Goal: Task Accomplishment & Management: Use online tool/utility

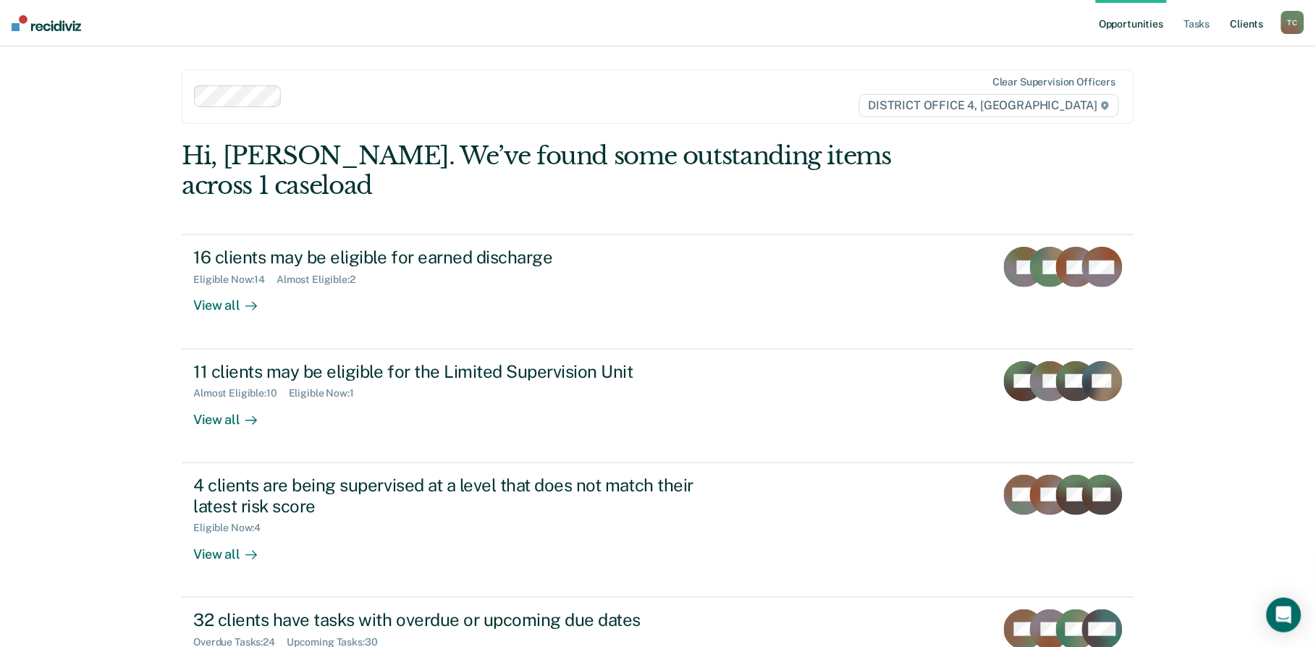
click at [1245, 27] on link "Client s" at bounding box center [1247, 23] width 39 height 46
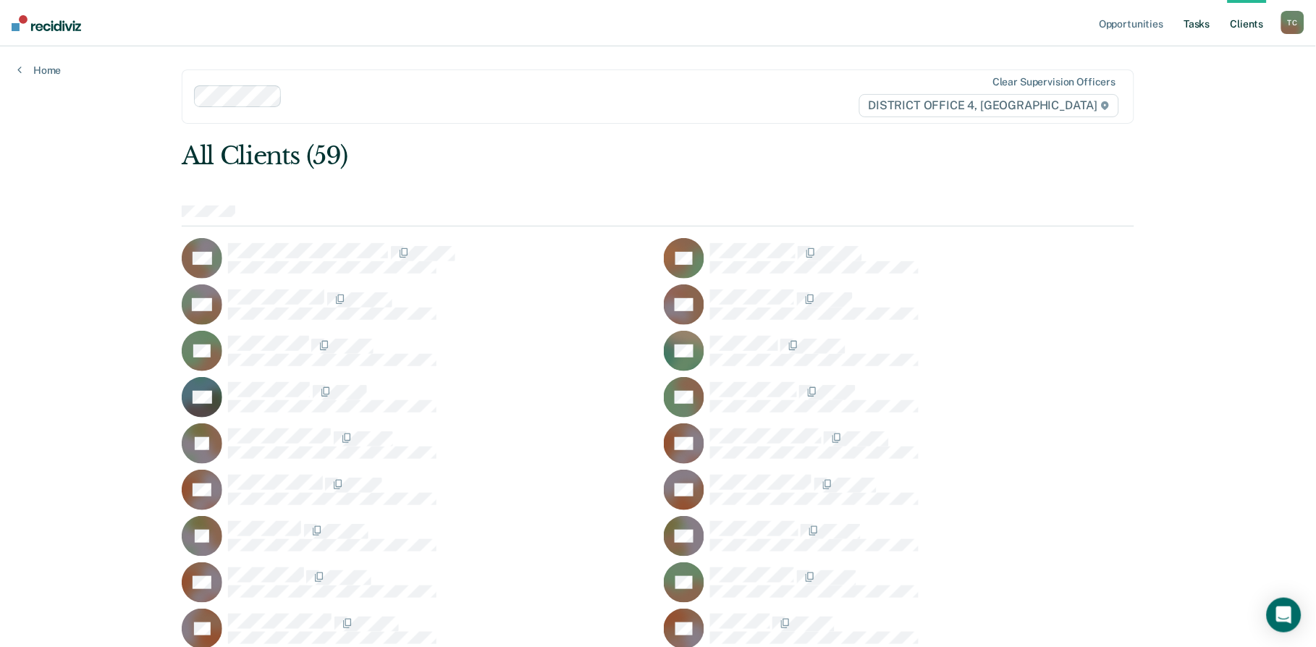
click at [1196, 24] on link "Tasks" at bounding box center [1197, 23] width 32 height 46
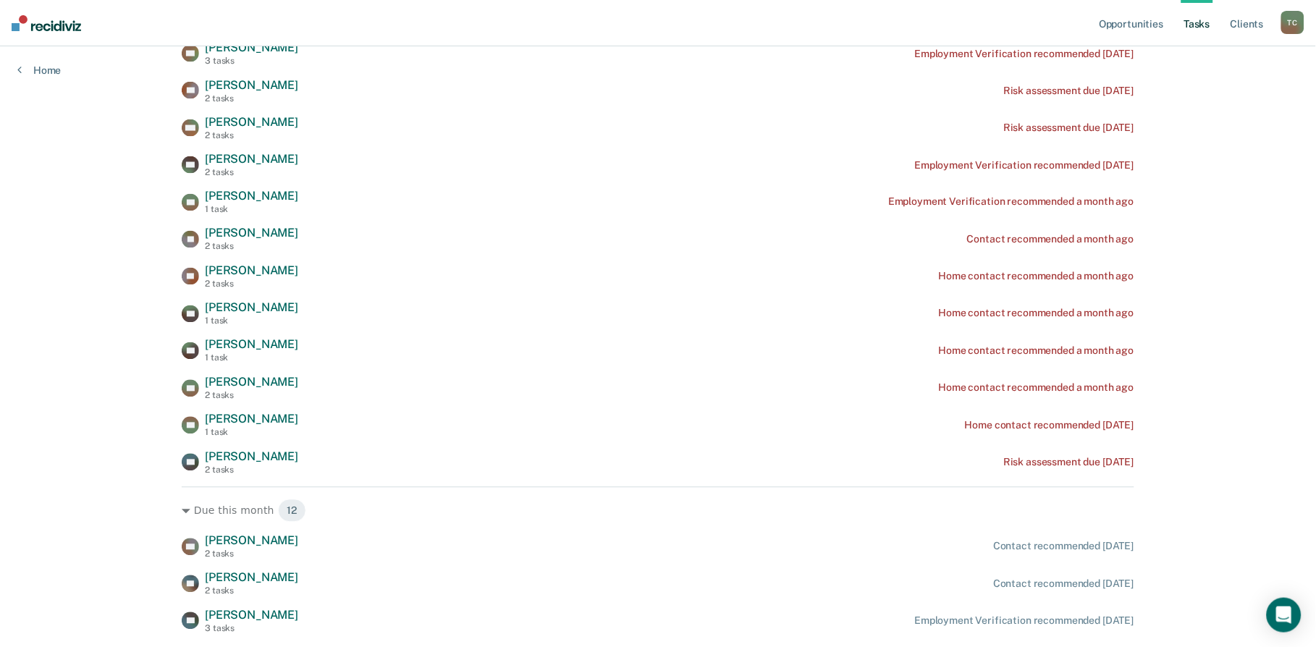
scroll to position [161, 0]
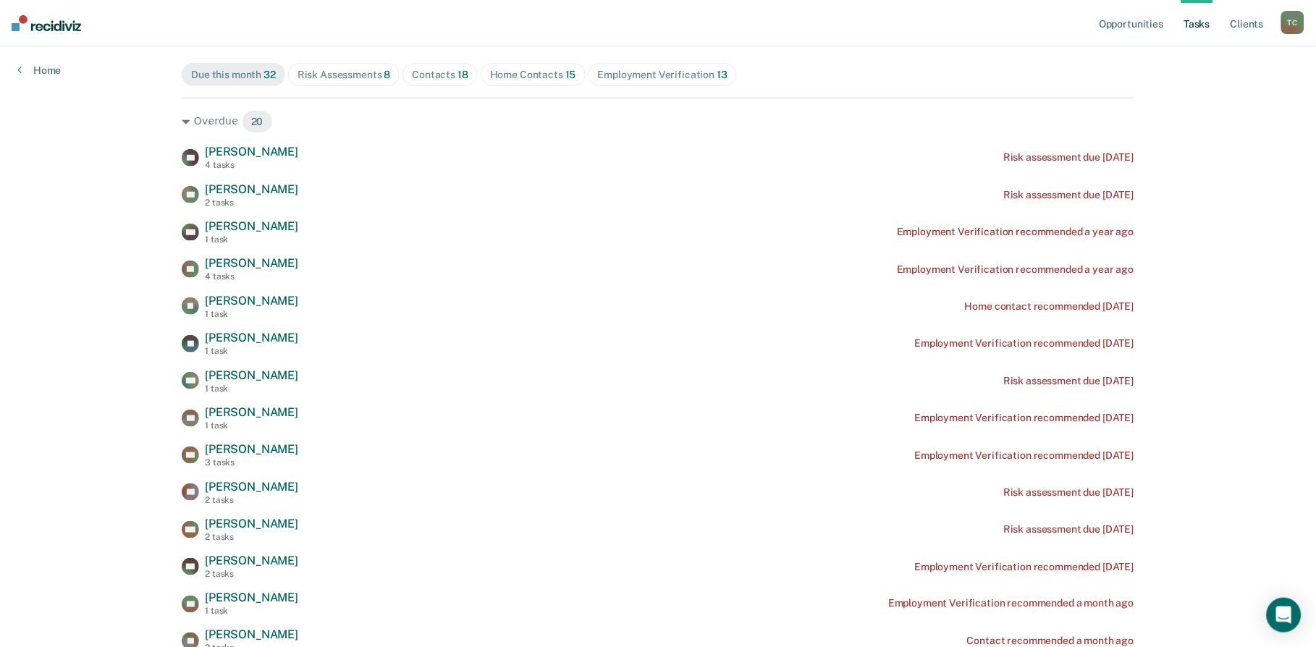
click at [429, 77] on div "Contacts 18" at bounding box center [440, 75] width 56 height 12
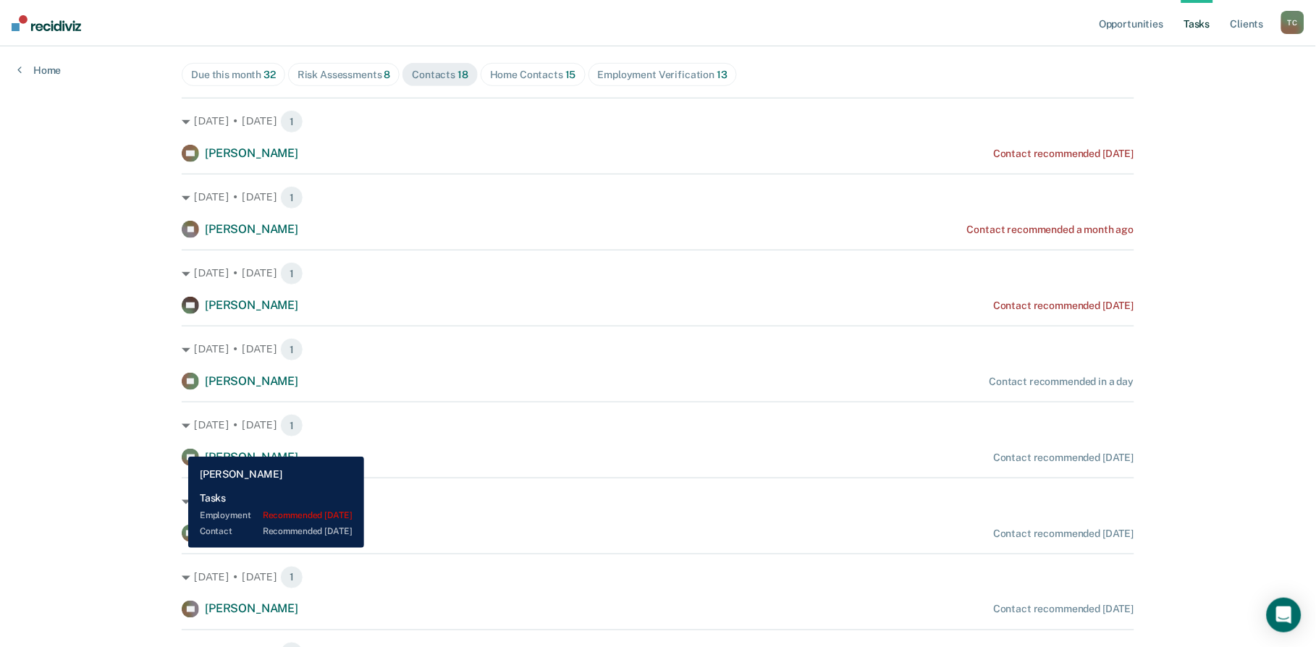
scroll to position [643, 0]
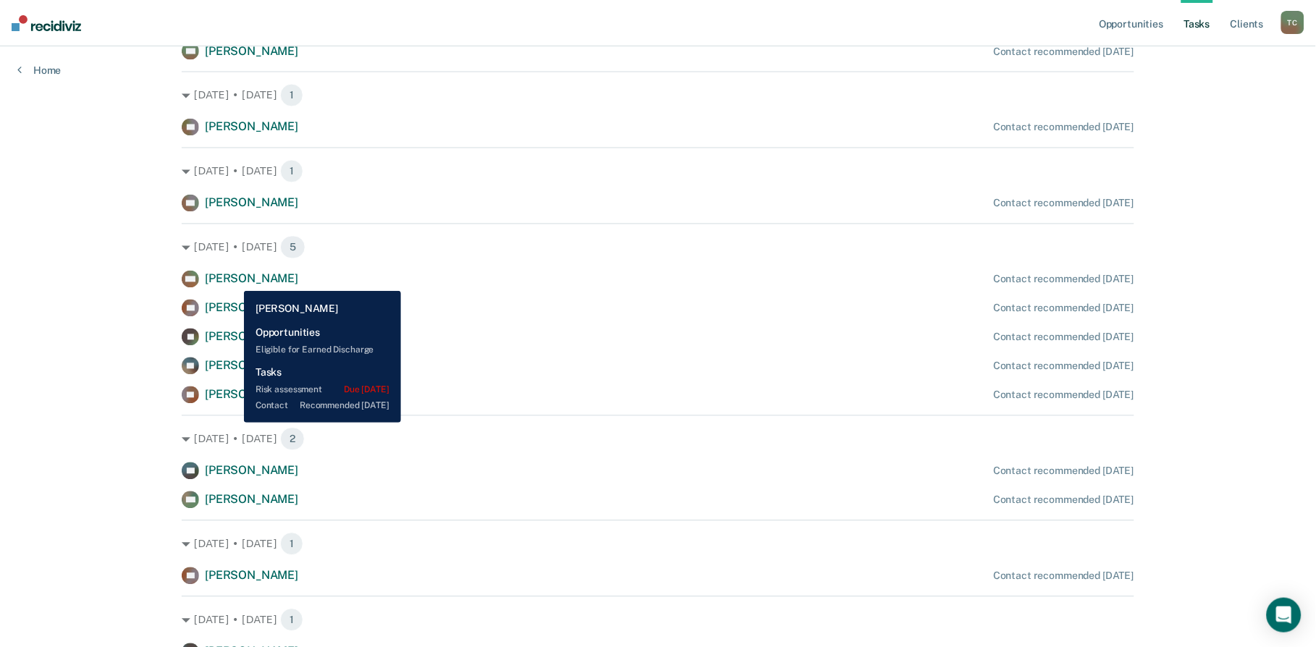
click at [233, 280] on span "[PERSON_NAME]" at bounding box center [251, 279] width 93 height 14
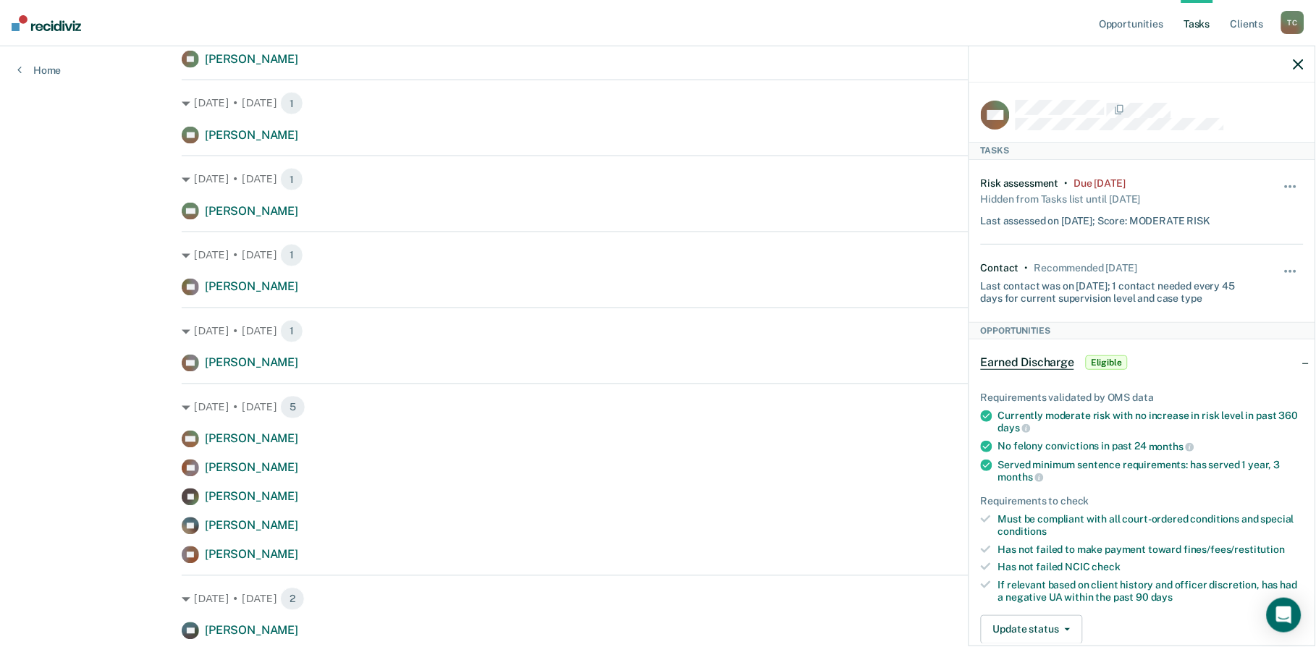
scroll to position [482, 0]
click at [1303, 64] on icon "button" at bounding box center [1298, 64] width 10 height 10
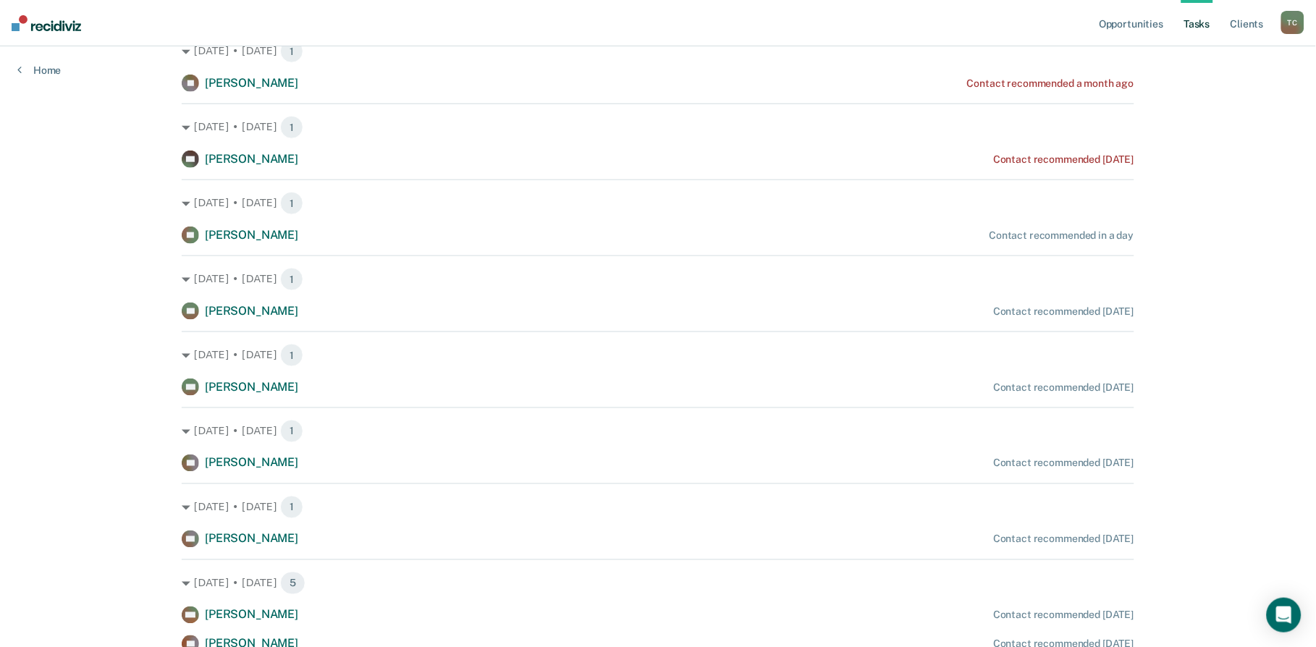
scroll to position [0, 0]
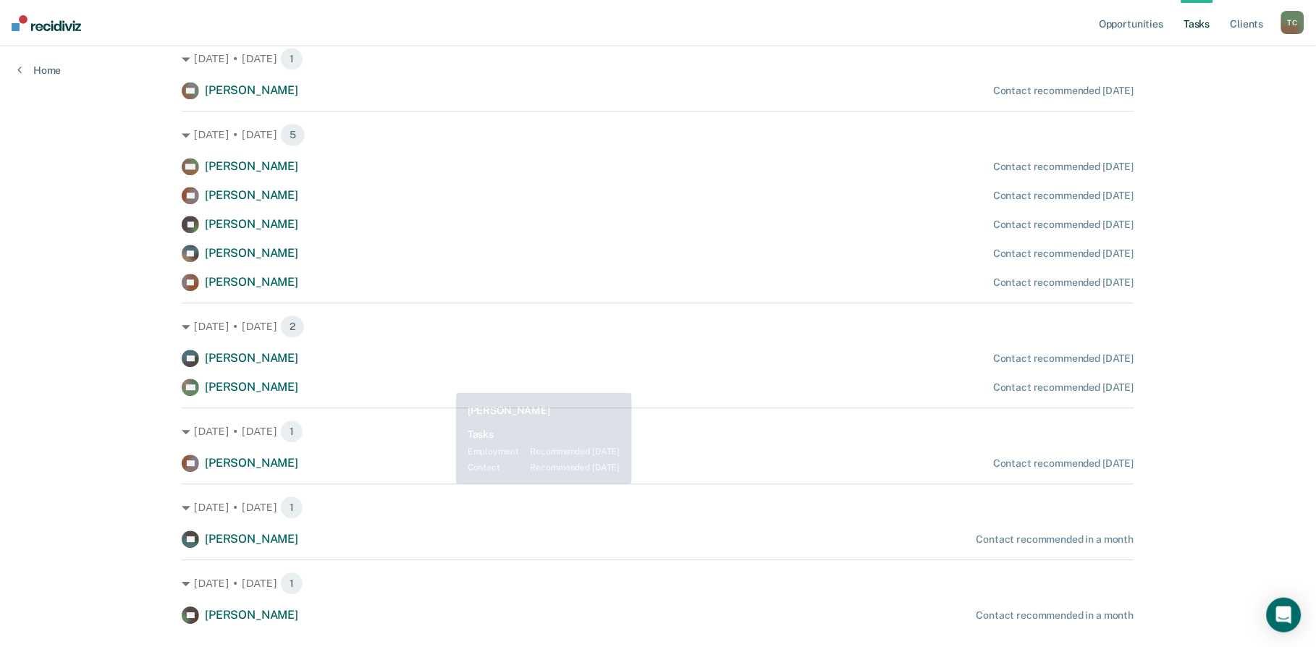
scroll to position [790, 0]
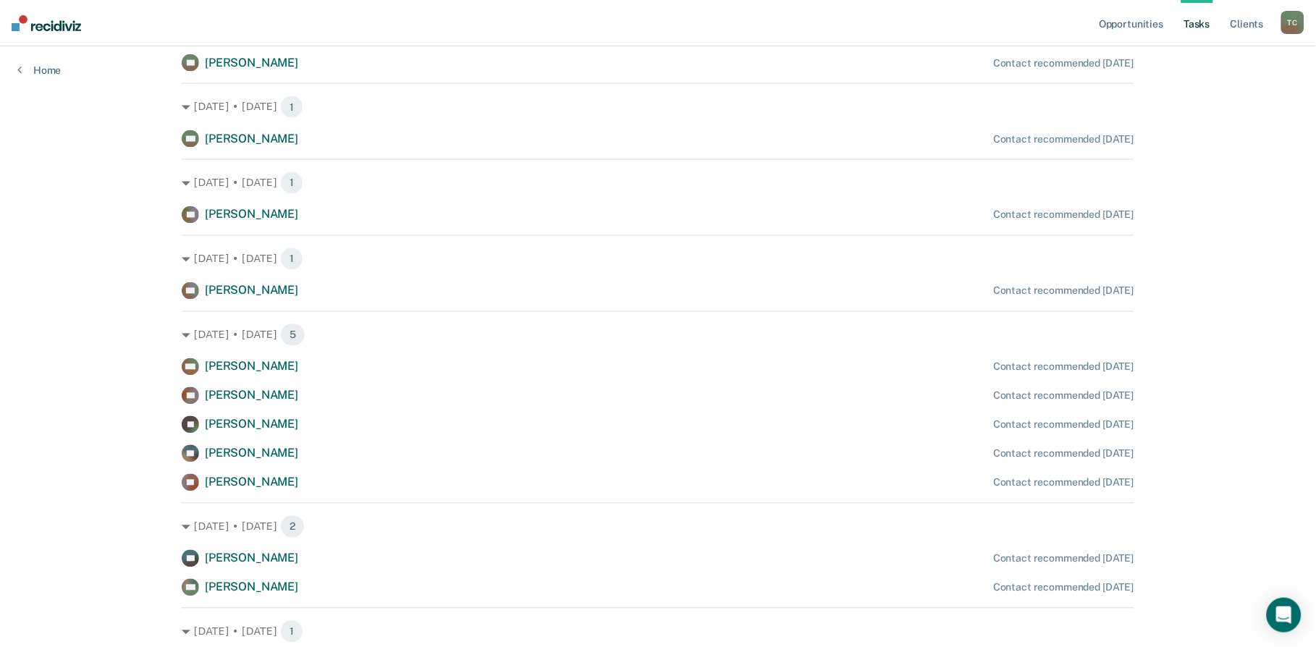
scroll to position [548, 0]
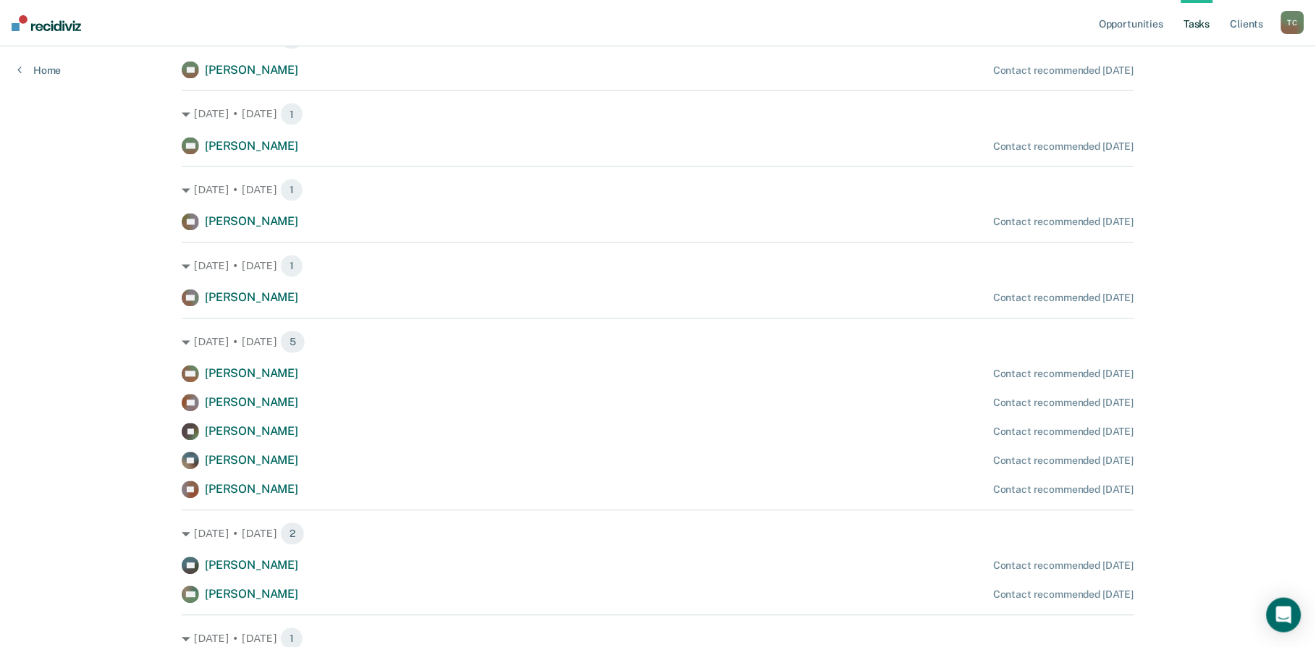
click at [77, 297] on div "Opportunities Tasks Client s [PERSON_NAME] Profile How it works Log Out Home Cl…" at bounding box center [658, 170] width 1316 height 1437
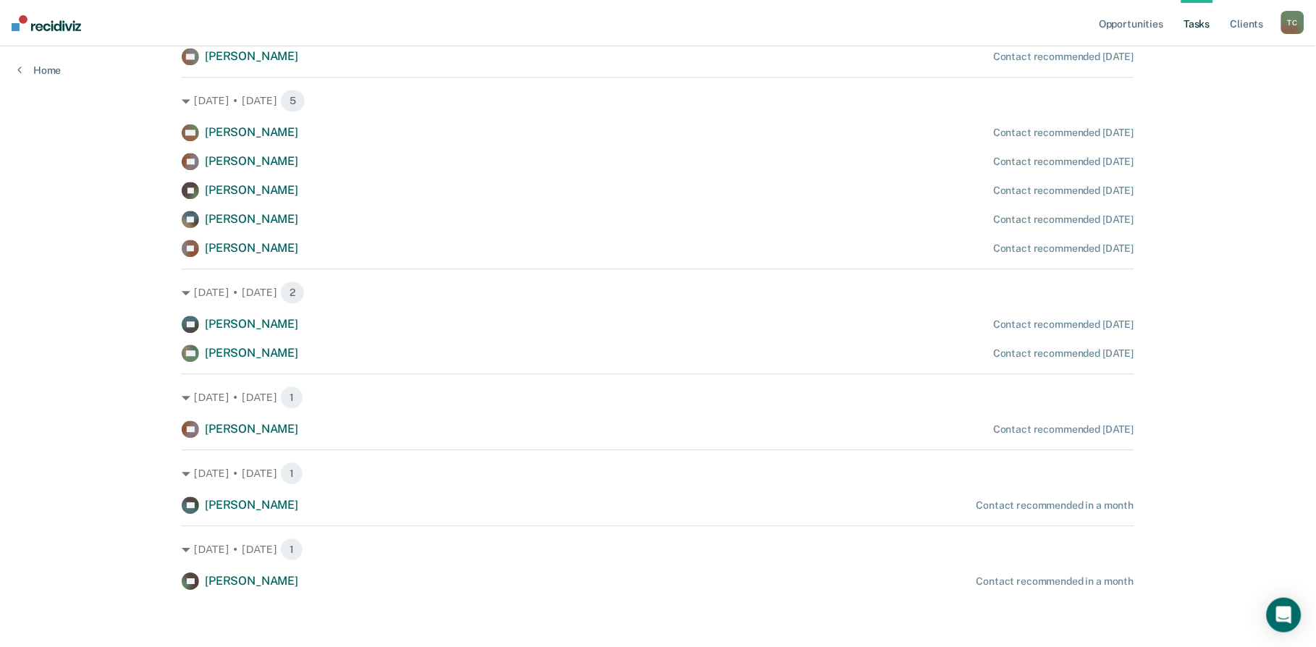
scroll to position [709, 0]
